Goal: Information Seeking & Learning: Understand process/instructions

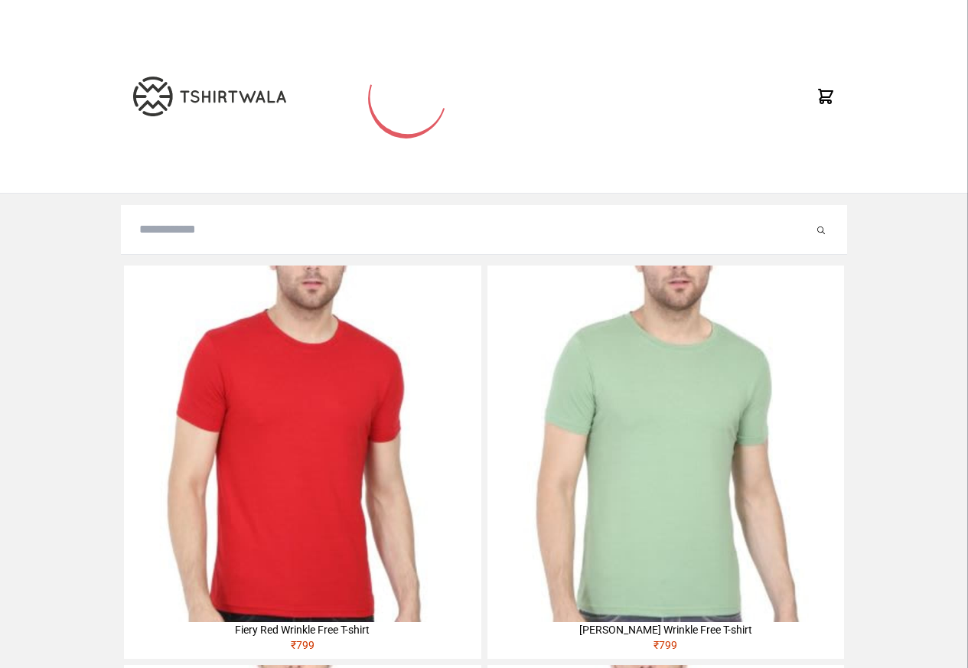
scroll to position [73, 0]
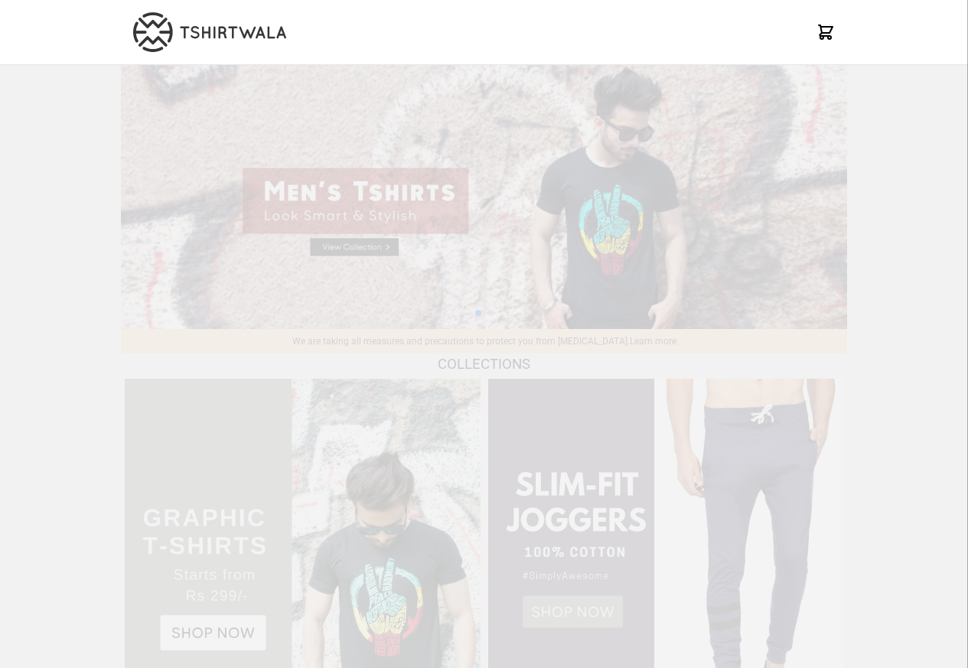
scroll to position [1477, 0]
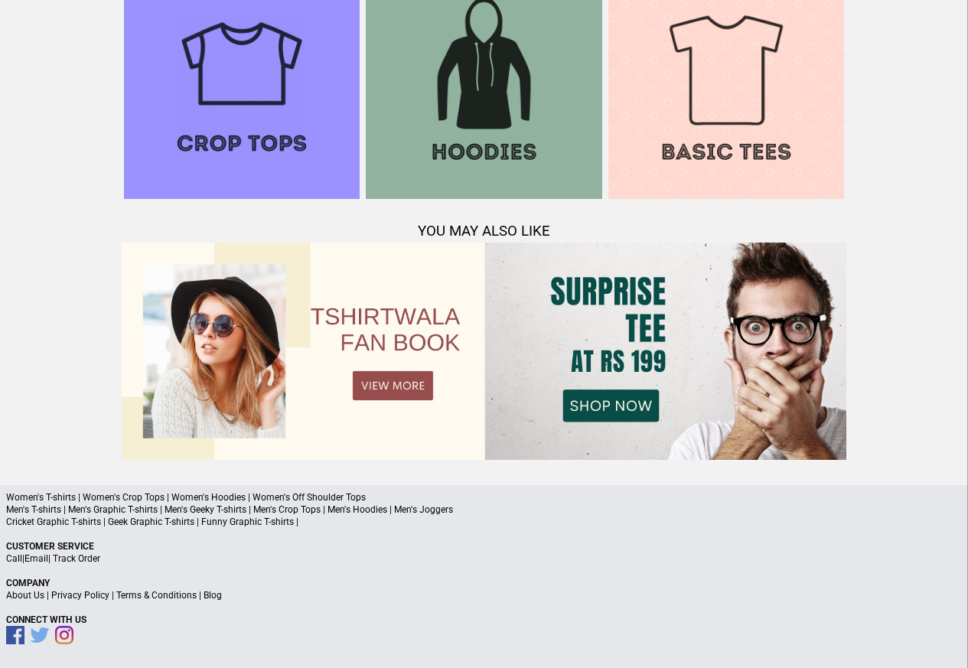
click at [171, 597] on link "Terms & Conditions" at bounding box center [156, 595] width 80 height 11
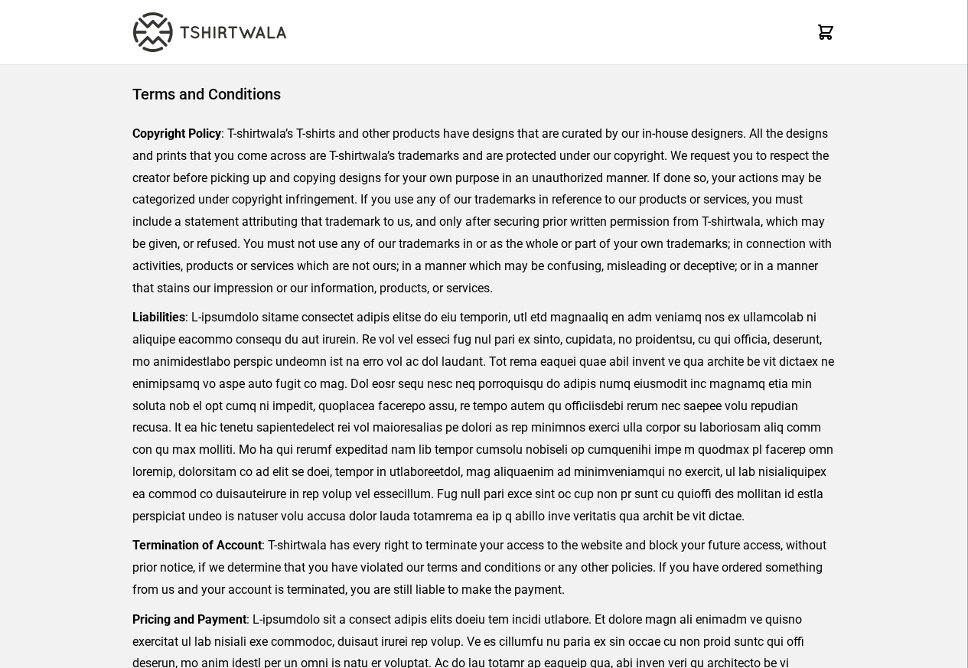
scroll to position [352, 0]
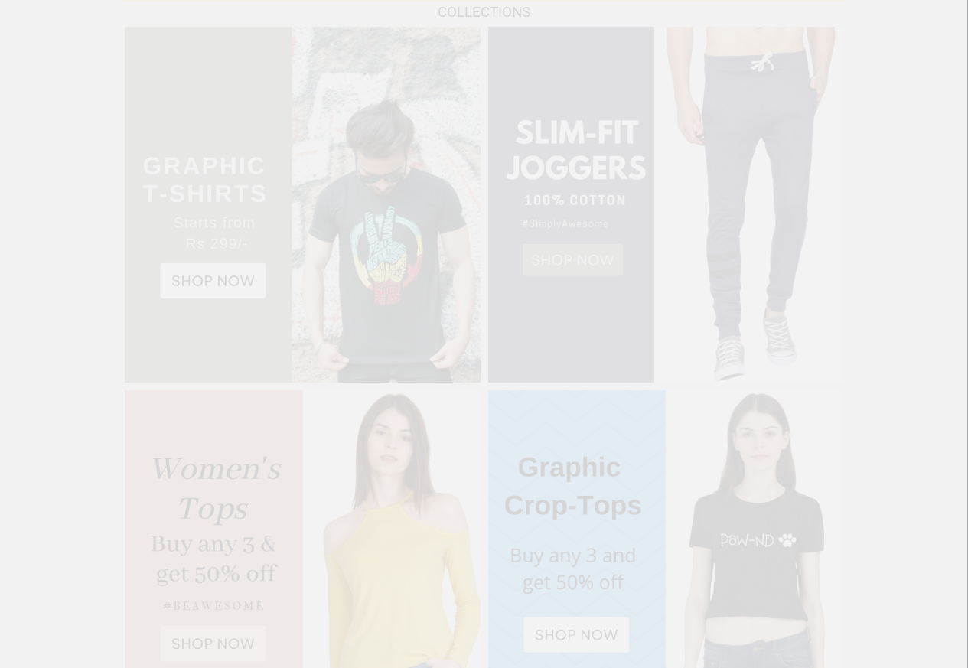
scroll to position [1477, 0]
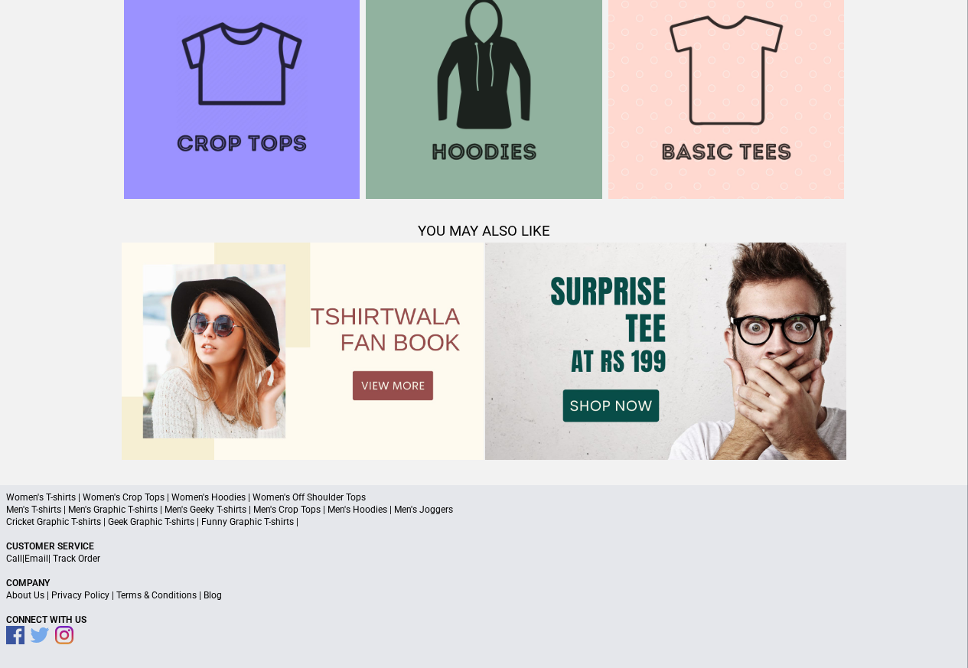
click at [209, 597] on a"] "Blog" at bounding box center [213, 595] width 18 height 11
